Goal: Navigation & Orientation: Find specific page/section

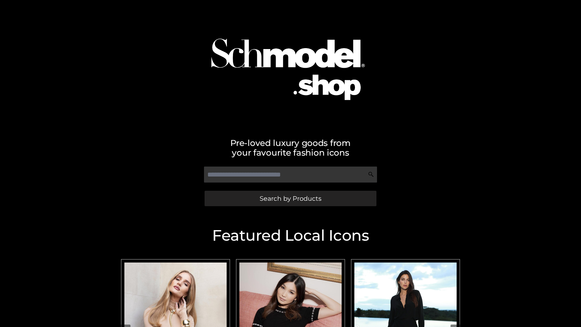
click at [290, 198] on span "Search by Products" at bounding box center [291, 198] width 62 height 6
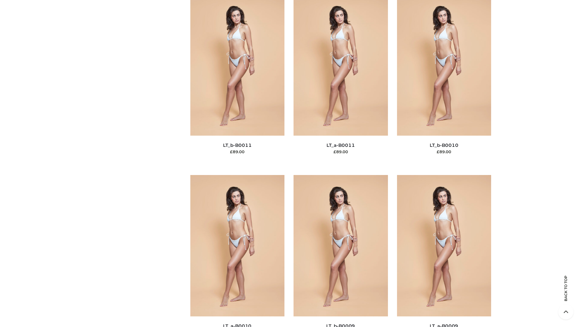
scroll to position [2718, 0]
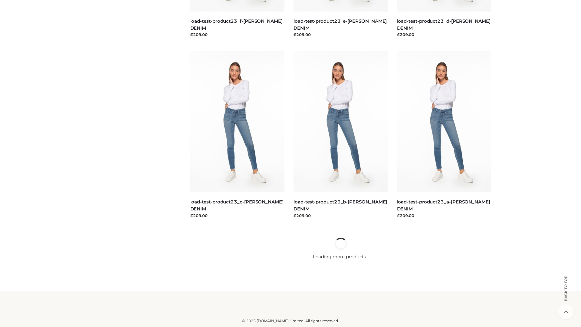
scroll to position [531, 0]
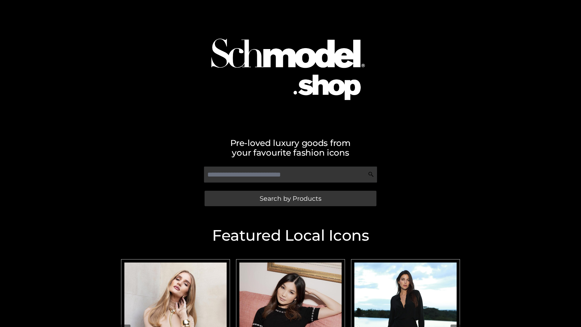
click at [290, 198] on span "Search by Products" at bounding box center [291, 198] width 62 height 6
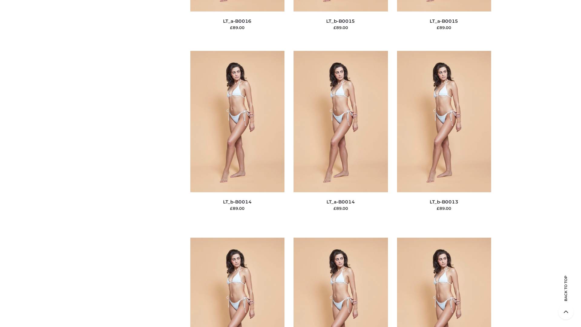
scroll to position [2153, 0]
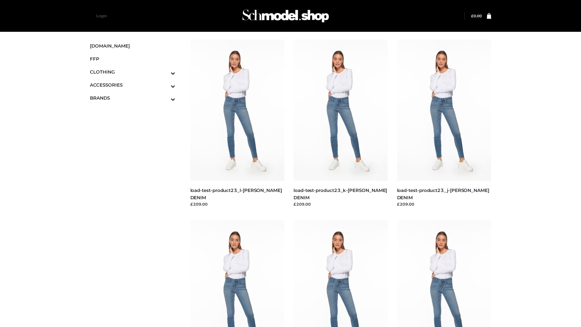
scroll to position [531, 0]
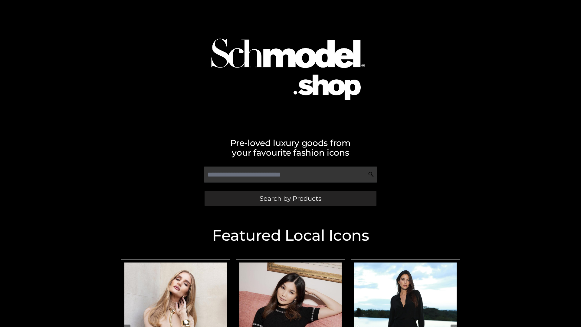
click at [290, 198] on span "Search by Products" at bounding box center [291, 198] width 62 height 6
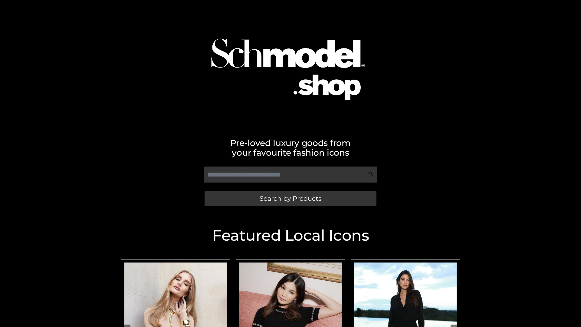
click at [290, 198] on span "Search by Products" at bounding box center [291, 198] width 62 height 6
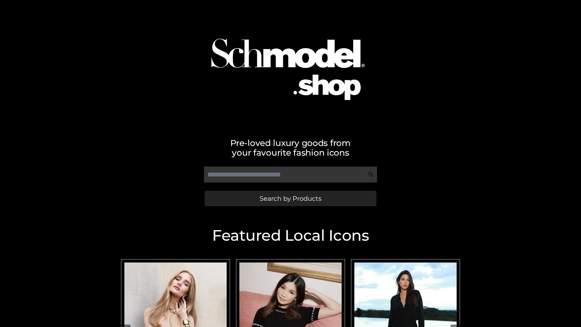
click at [290, 198] on span "Search by Products" at bounding box center [291, 198] width 62 height 6
